Goal: Check status

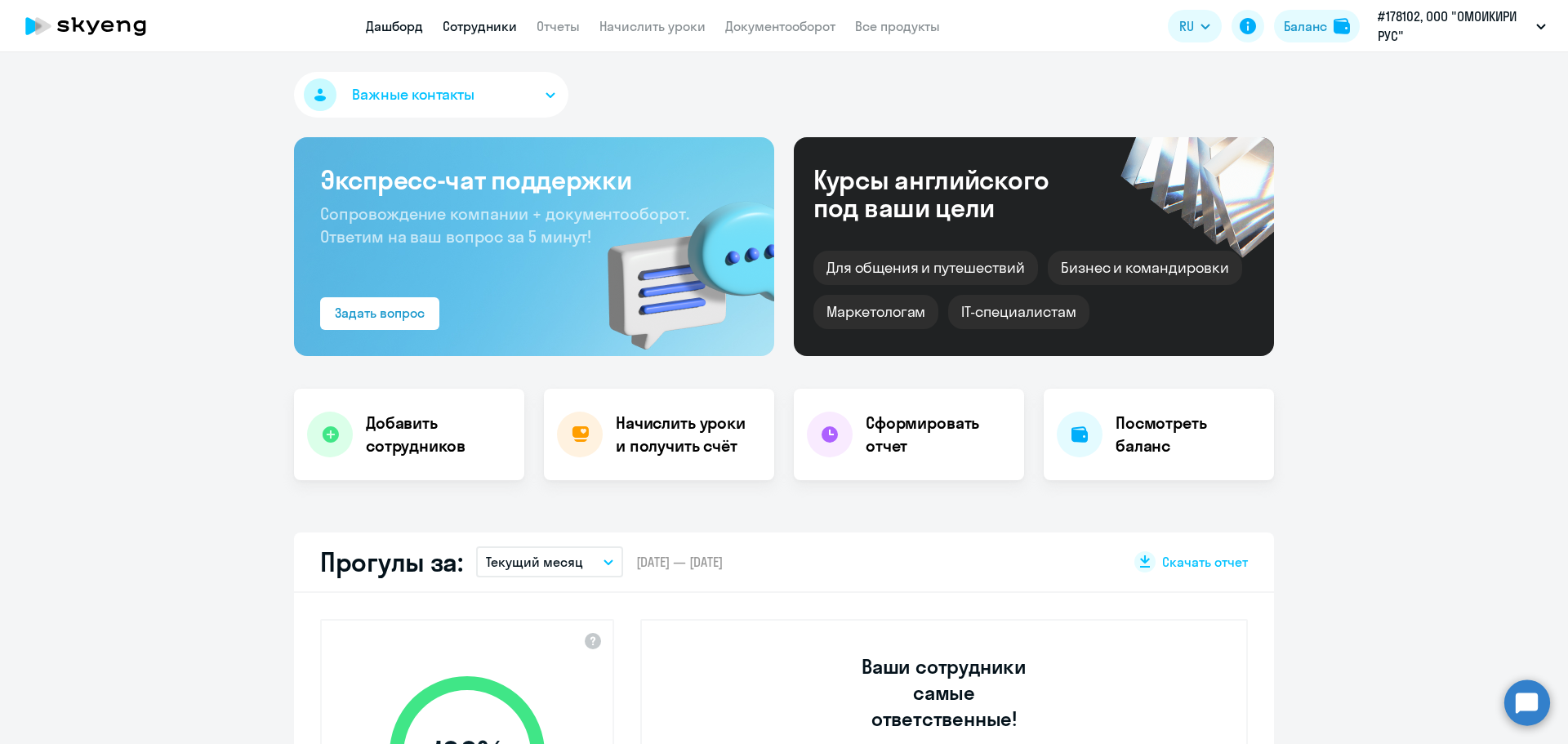
click at [476, 33] on link "Сотрудники" at bounding box center [480, 26] width 74 height 16
select select "30"
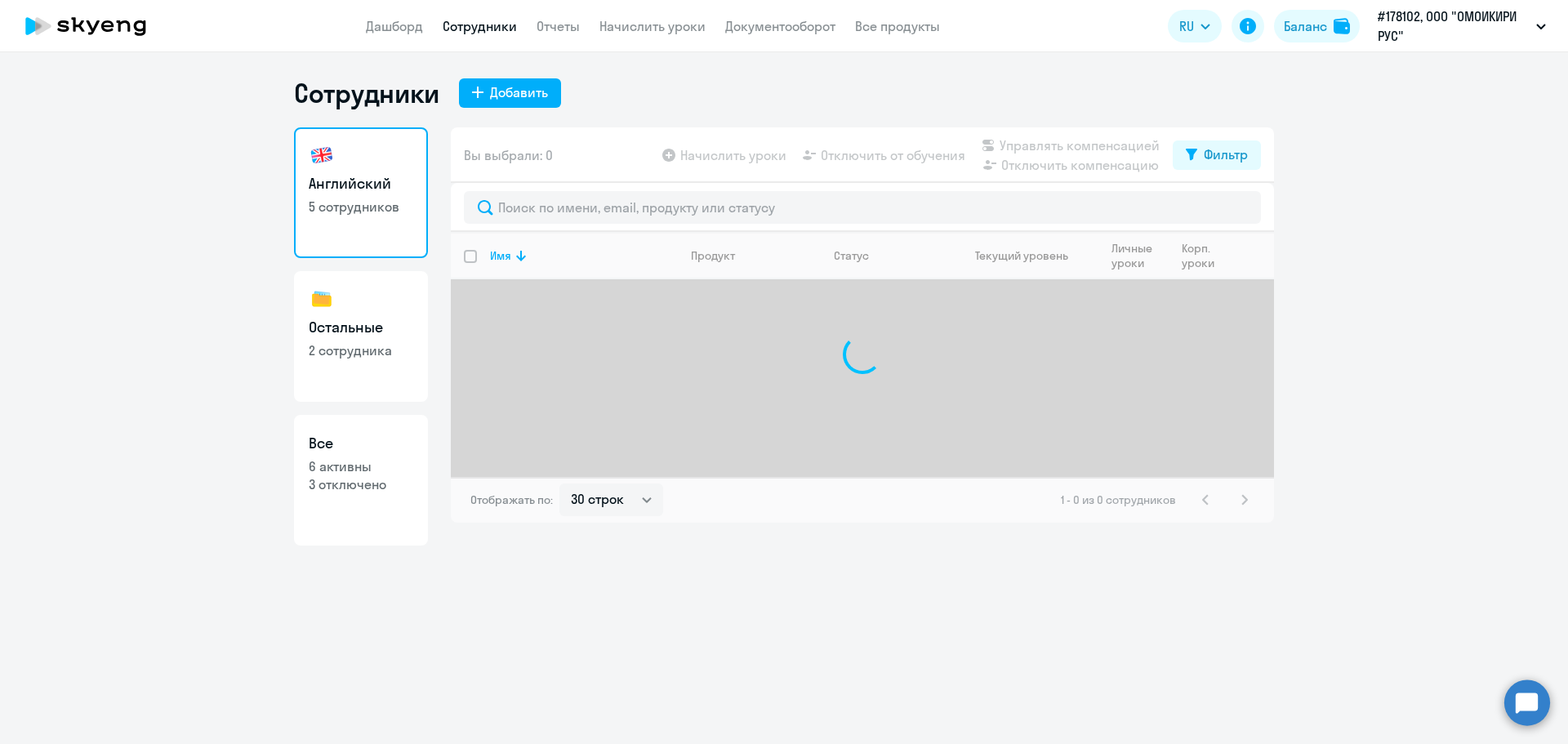
click at [363, 341] on link "Остальные 2 сотрудника" at bounding box center [360, 337] width 134 height 131
select select "30"
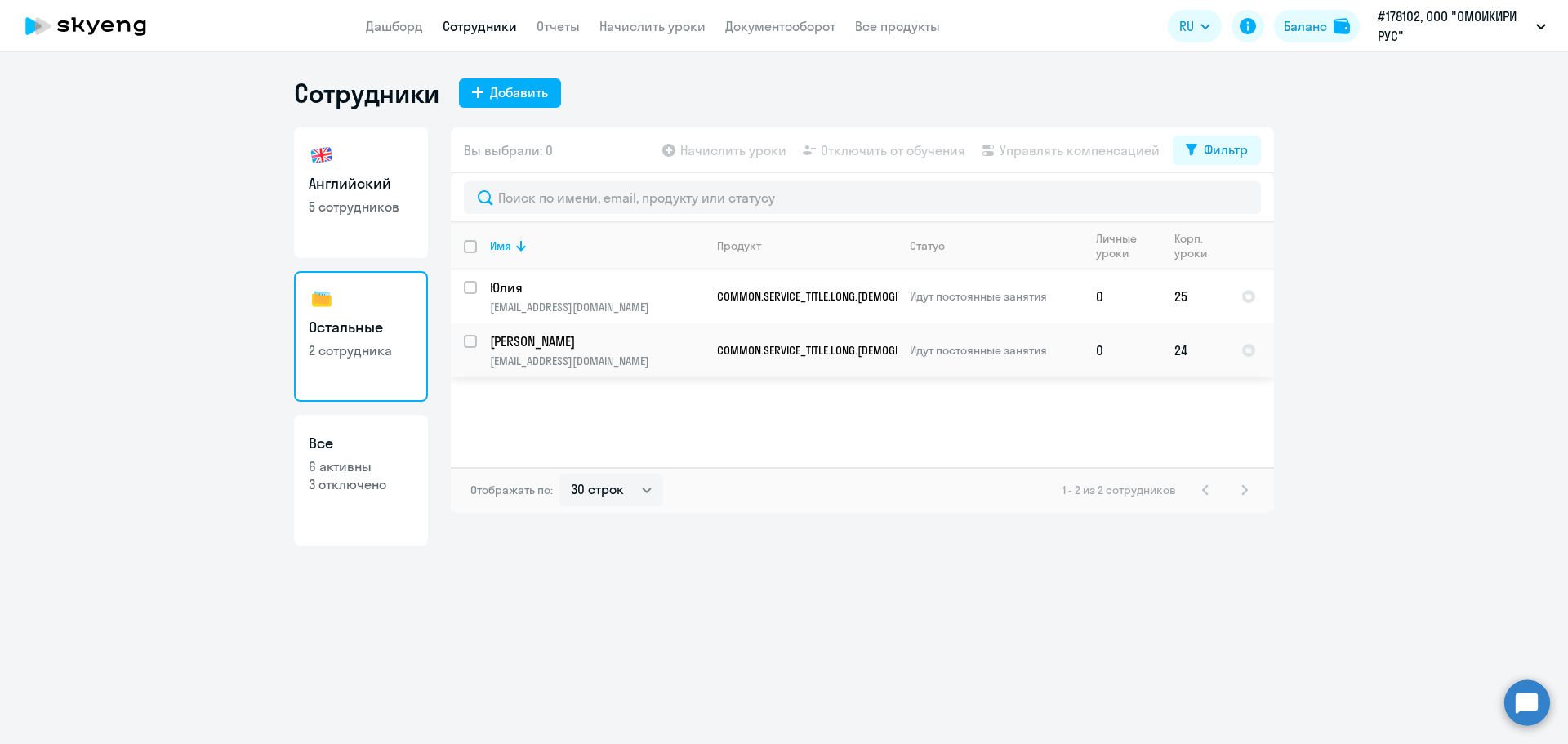
click at [560, 354] on p "[EMAIL_ADDRESS][DOMAIN_NAME]" at bounding box center [596, 360] width 213 height 15
select select "english"
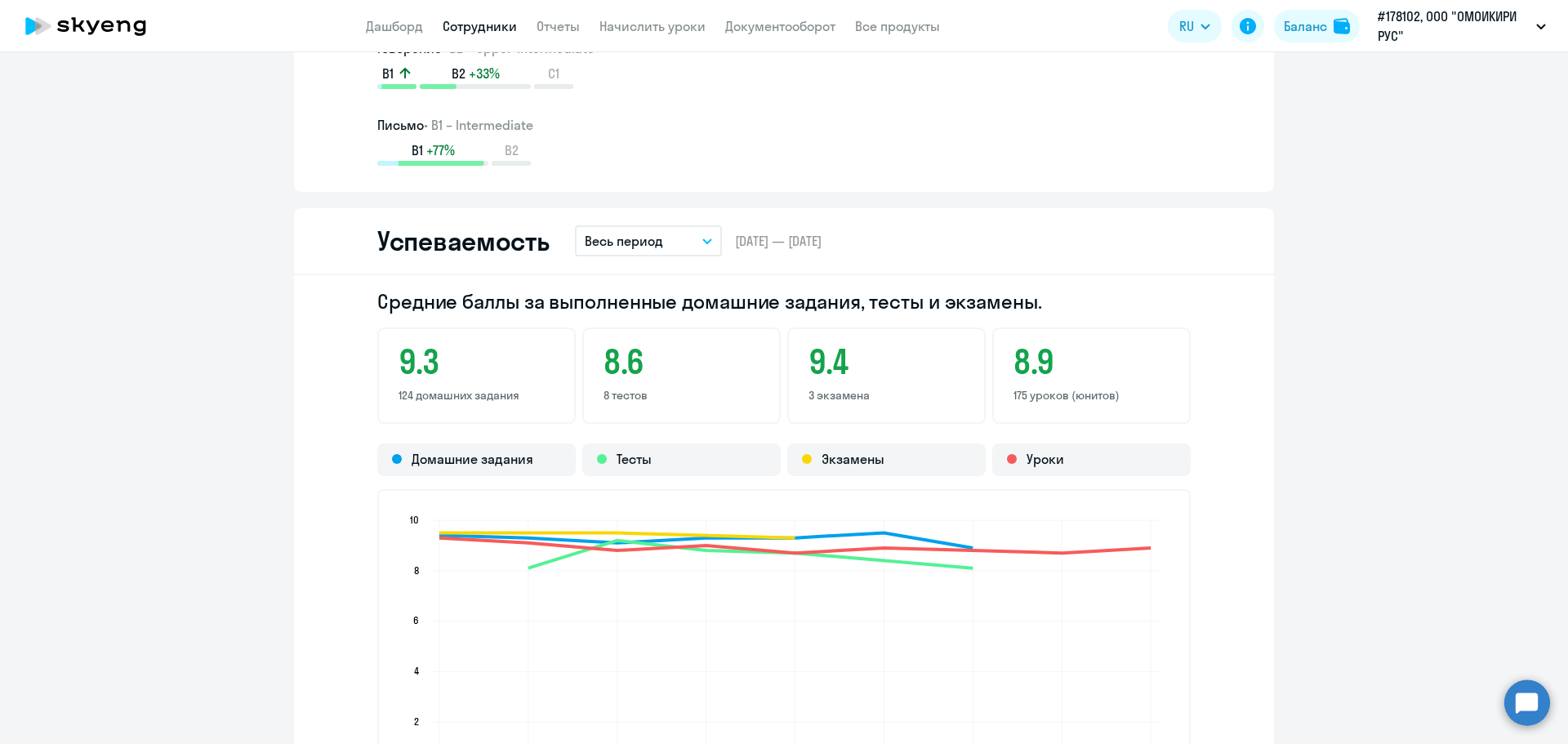
scroll to position [1241, 0]
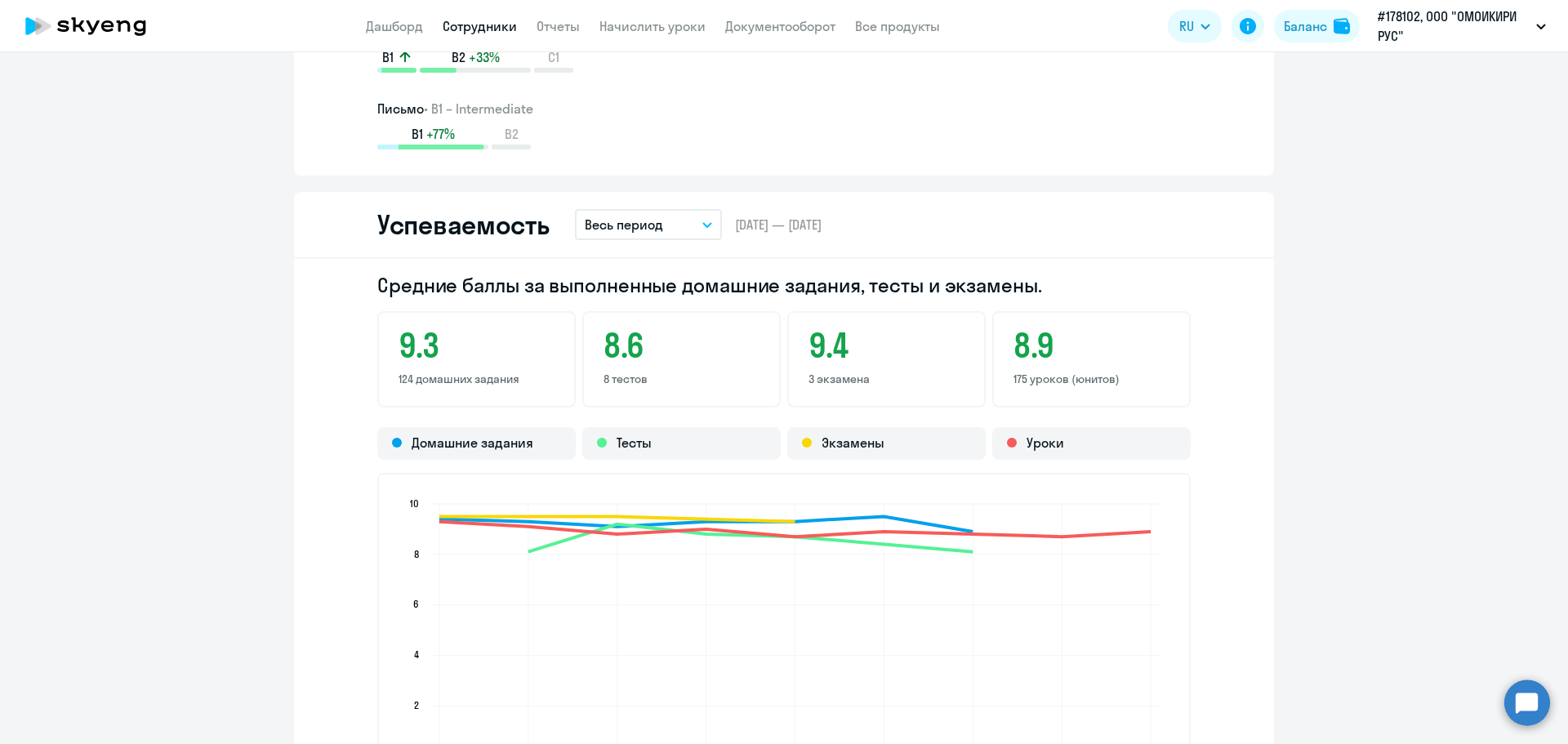
click at [703, 227] on icon "button" at bounding box center [706, 225] width 8 height 4
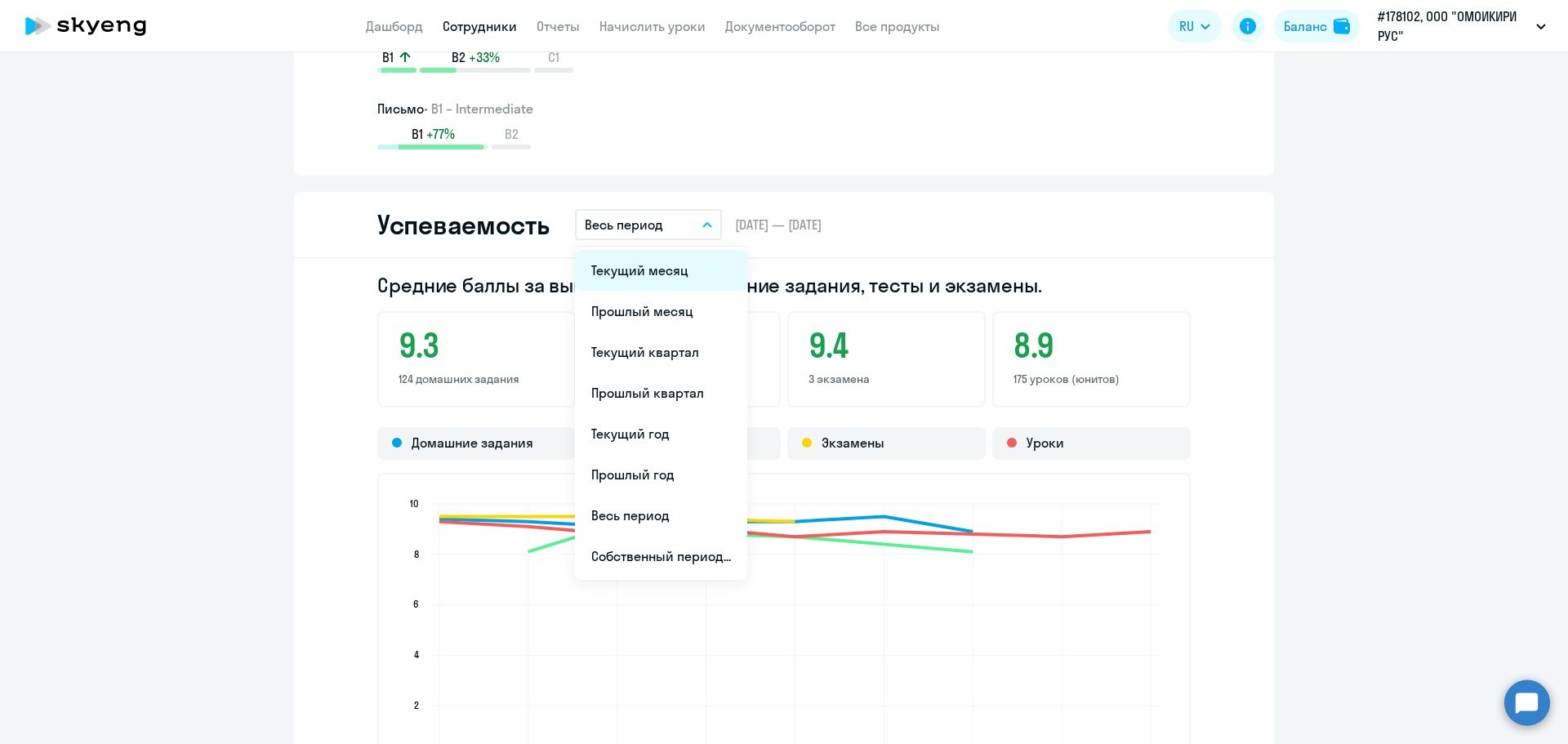
click at [670, 278] on li "Текущий месяц" at bounding box center [661, 270] width 172 height 41
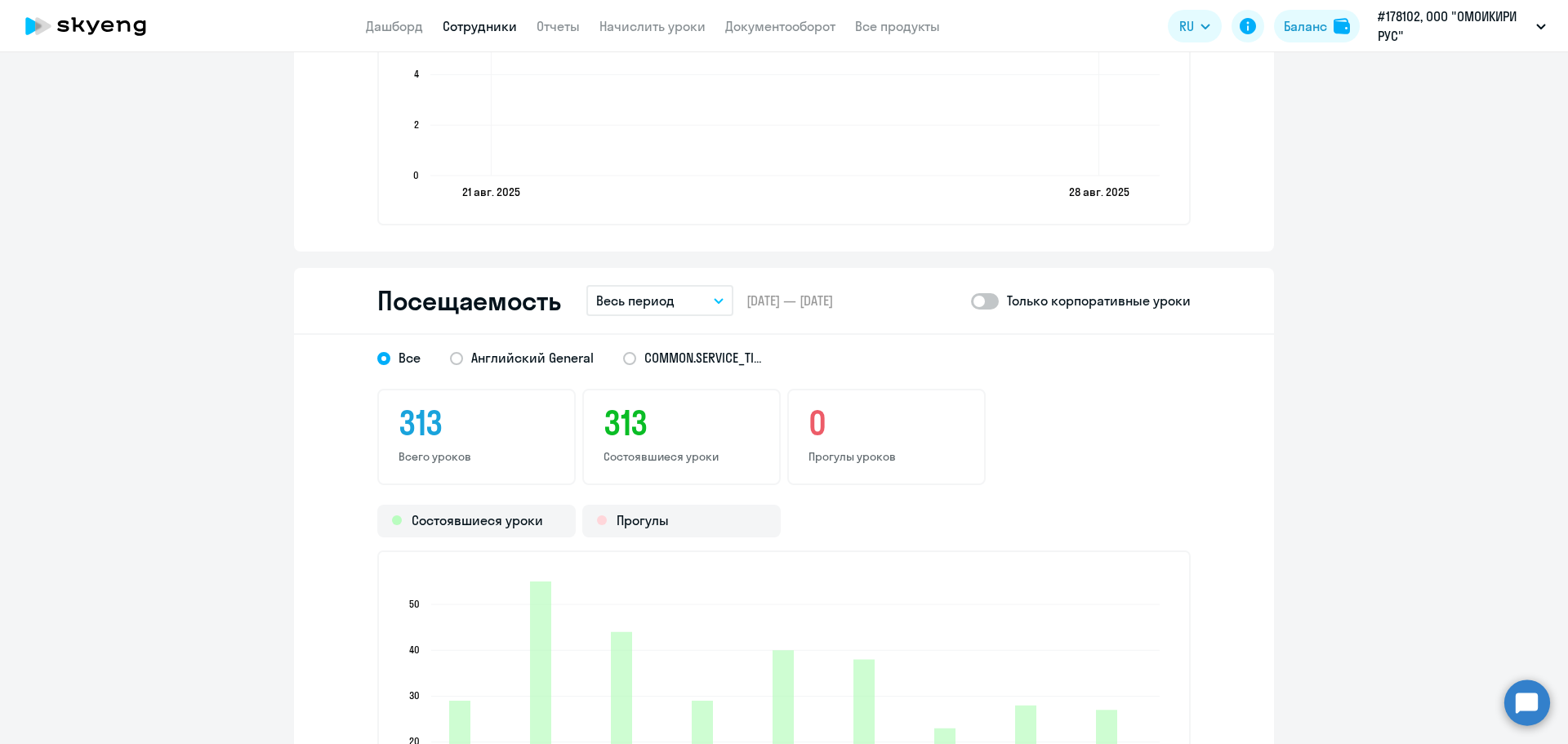
scroll to position [1750, 0]
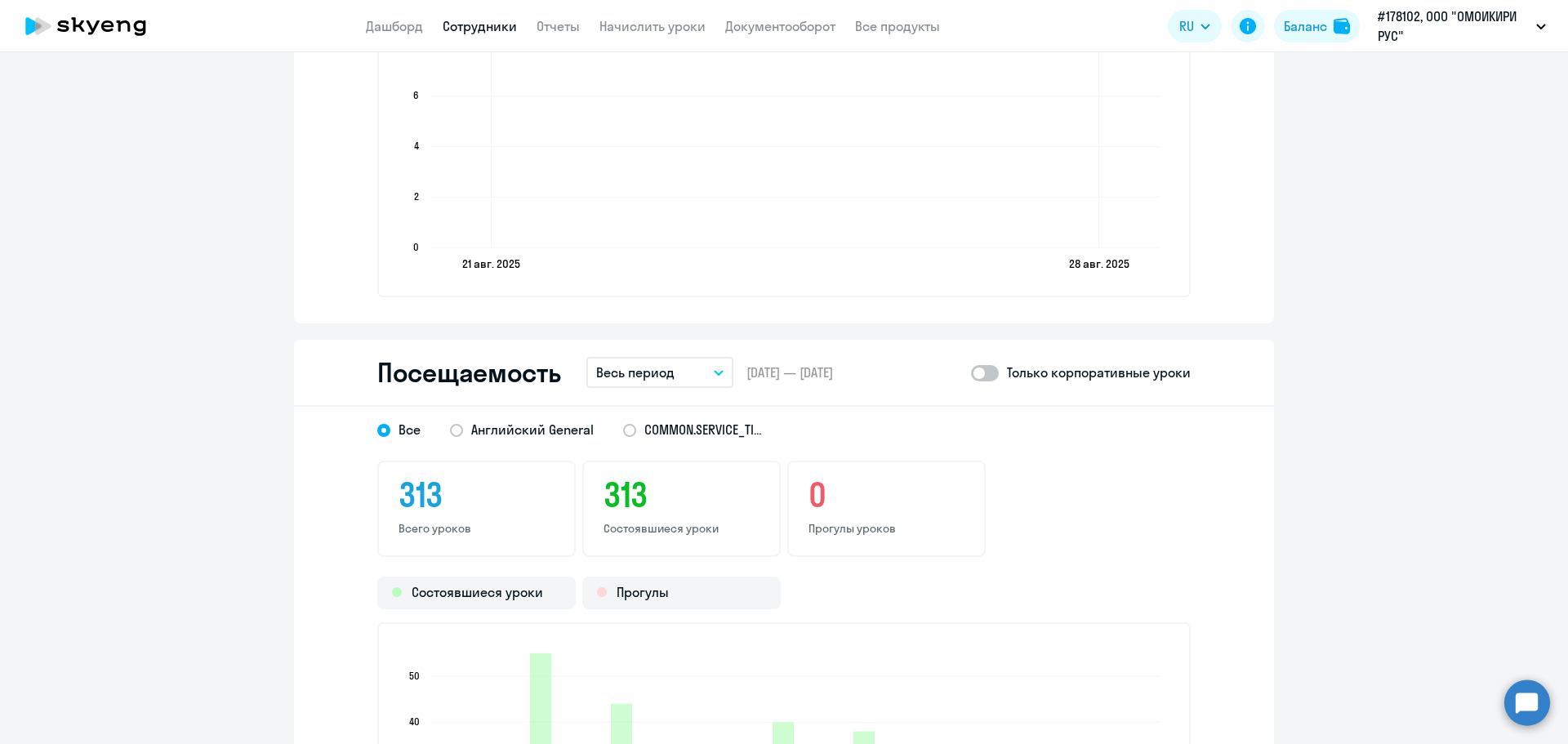
click at [708, 368] on button "Весь период" at bounding box center [660, 372] width 147 height 31
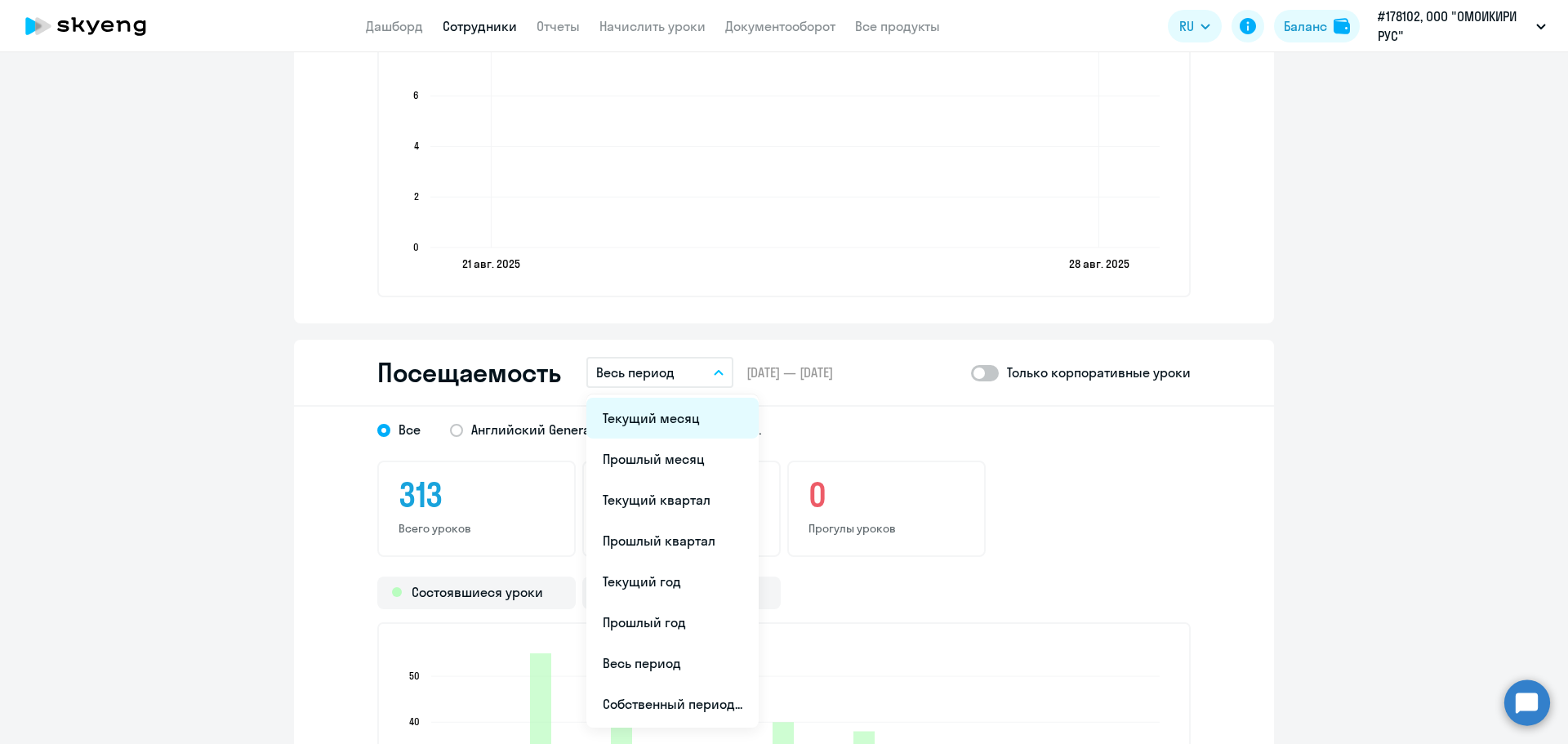
click at [665, 429] on li "Текущий месяц" at bounding box center [673, 418] width 172 height 41
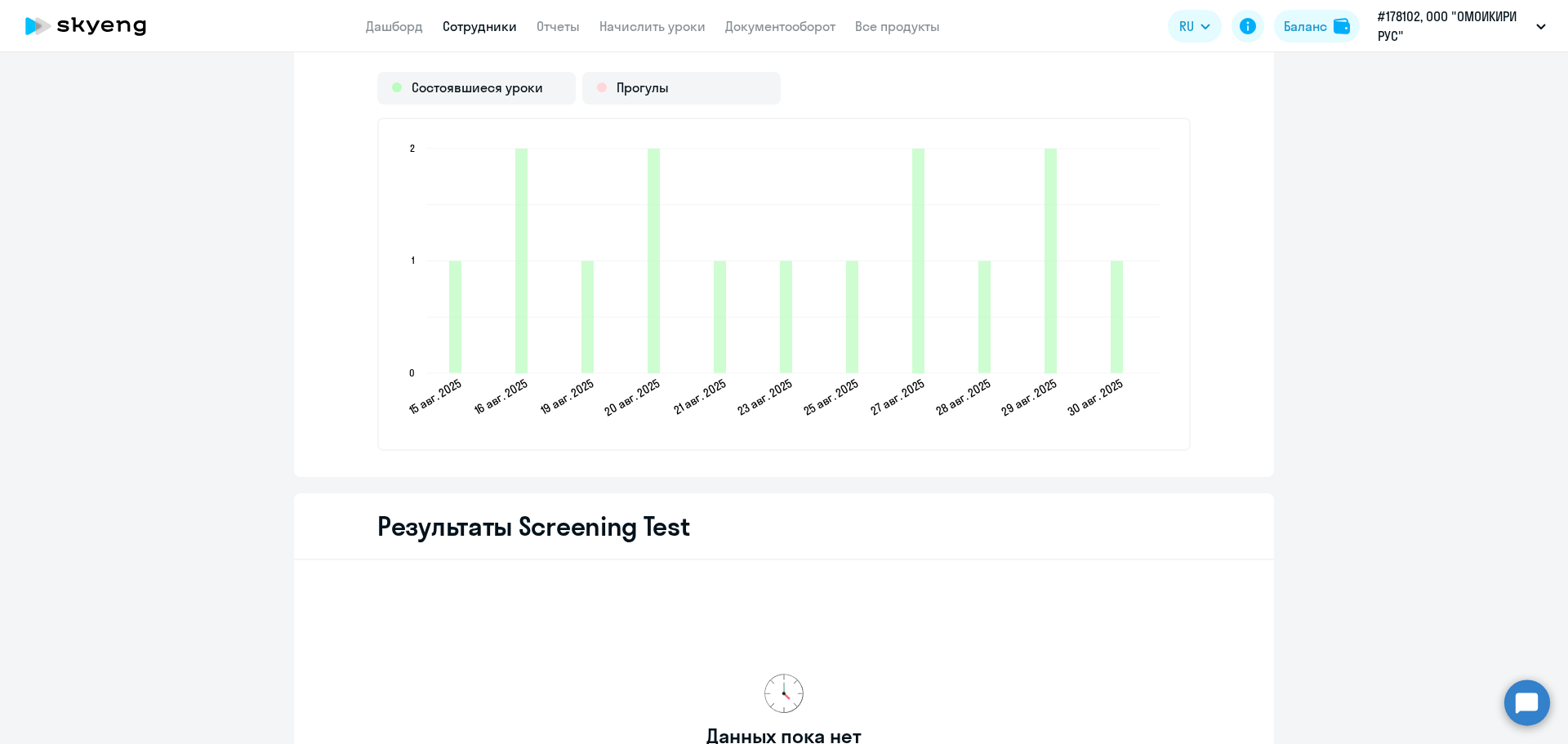
scroll to position [2267, 0]
